Goal: Task Accomplishment & Management: Use online tool/utility

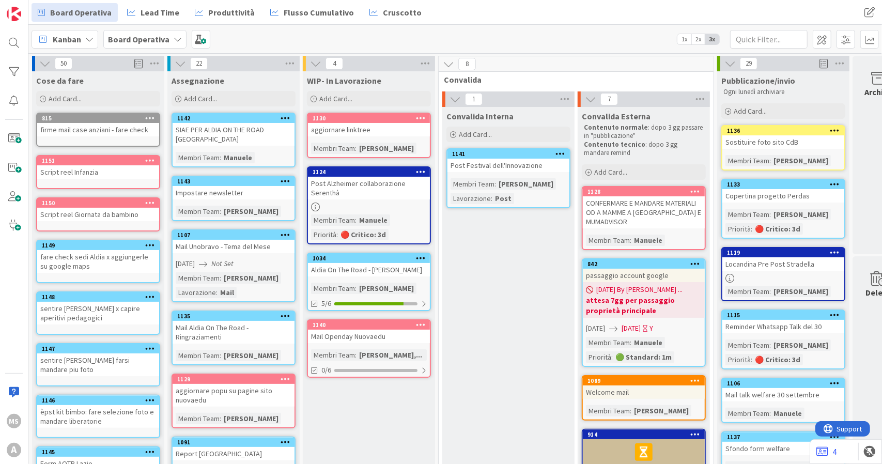
click at [383, 335] on div "Mail Openday Nuovaedu" at bounding box center [369, 336] width 122 height 13
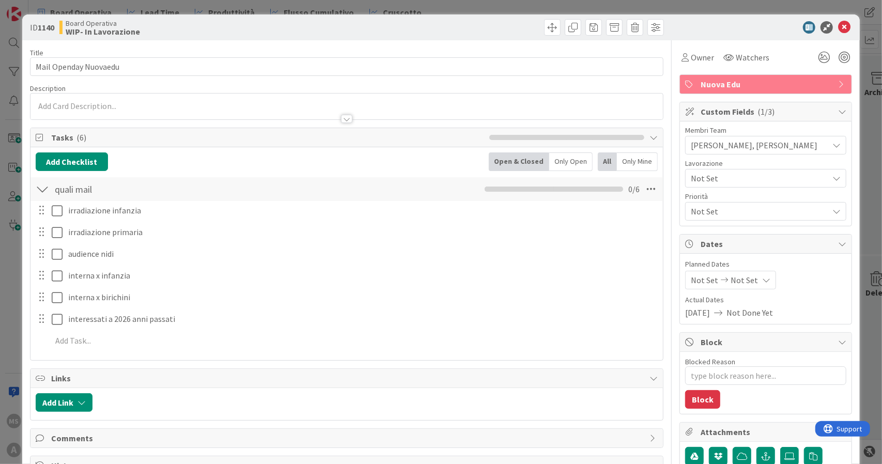
scroll to position [21, 0]
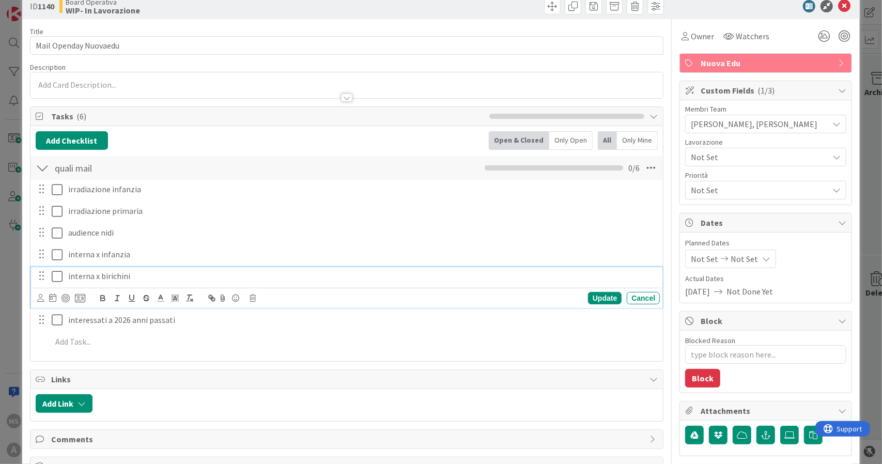
click at [113, 276] on p "interna x birichini" at bounding box center [361, 276] width 587 height 12
type textarea "x"
click at [128, 275] on p "interna x birichini" at bounding box center [361, 276] width 587 height 12
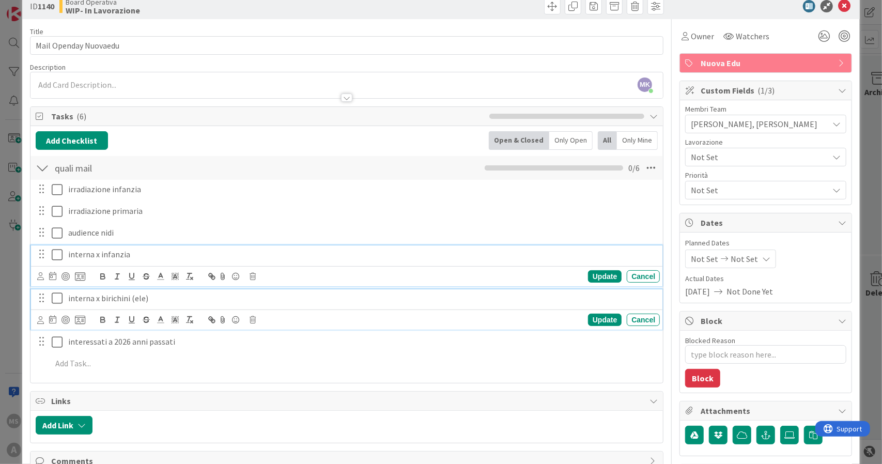
click at [145, 258] on div "interna x infanzia Update Cancel" at bounding box center [347, 265] width 632 height 41
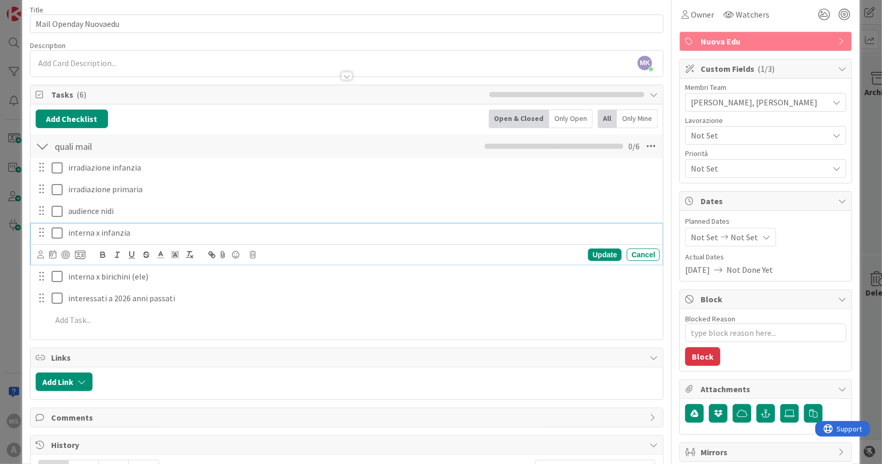
type textarea "x"
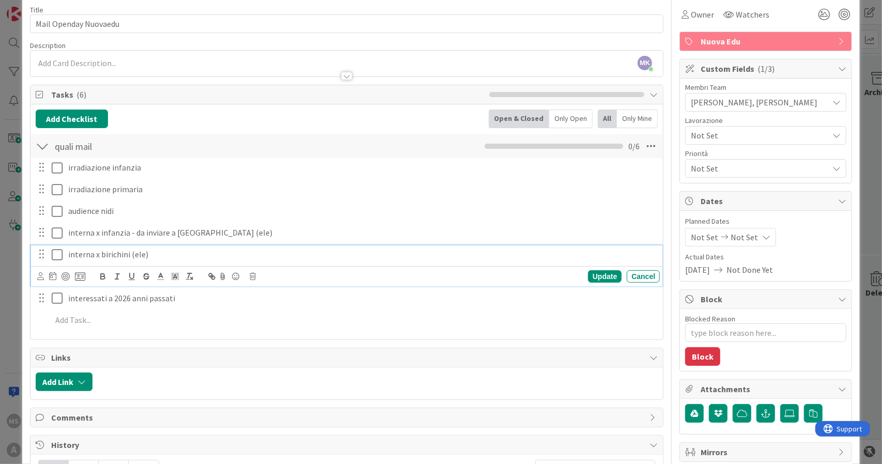
click at [129, 251] on p "interna x birichini (ele)" at bounding box center [361, 254] width 587 height 12
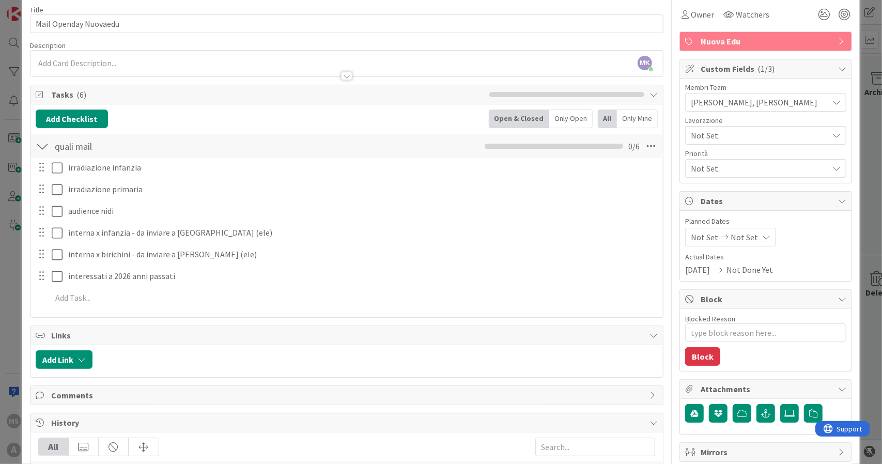
type textarea "x"
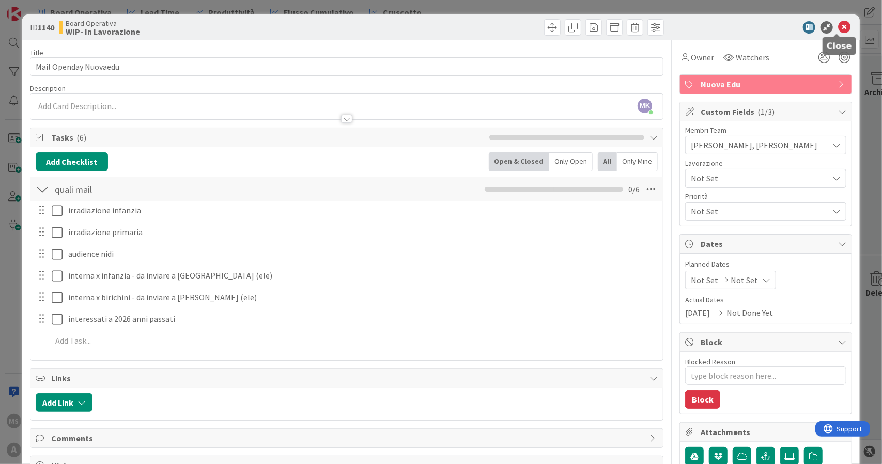
click at [838, 30] on icon at bounding box center [844, 27] width 12 height 12
